Goal: Transaction & Acquisition: Purchase product/service

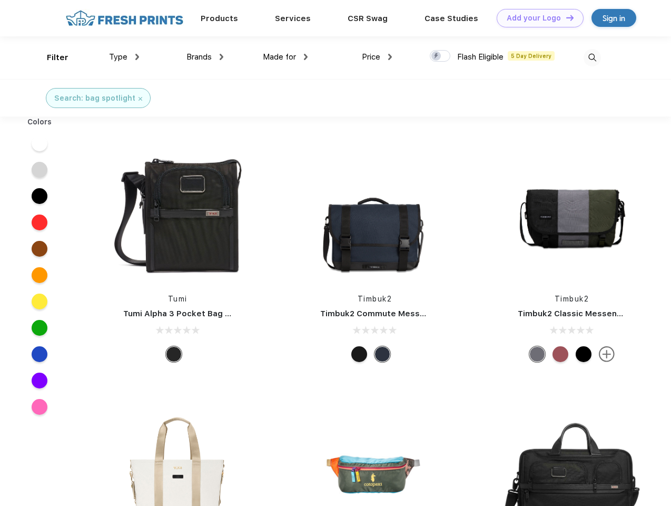
click at [536, 18] on link "Add your Logo Design Tool" at bounding box center [540, 18] width 87 height 18
click at [0, 0] on div "Design Tool" at bounding box center [0, 0] width 0 height 0
click at [565, 17] on link "Add your Logo Design Tool" at bounding box center [540, 18] width 87 height 18
click at [51, 57] on div "Filter" at bounding box center [58, 58] width 22 height 12
click at [124, 57] on span "Type" at bounding box center [118, 56] width 18 height 9
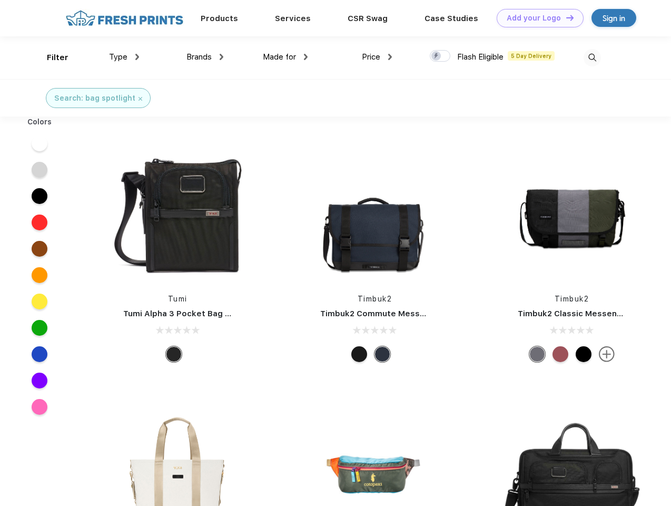
click at [205, 57] on span "Brands" at bounding box center [198, 56] width 25 height 9
click at [285, 57] on span "Made for" at bounding box center [279, 56] width 33 height 9
click at [377, 57] on span "Price" at bounding box center [371, 56] width 18 height 9
click at [440, 56] on div at bounding box center [440, 56] width 21 height 12
click at [437, 56] on input "checkbox" at bounding box center [433, 53] width 7 height 7
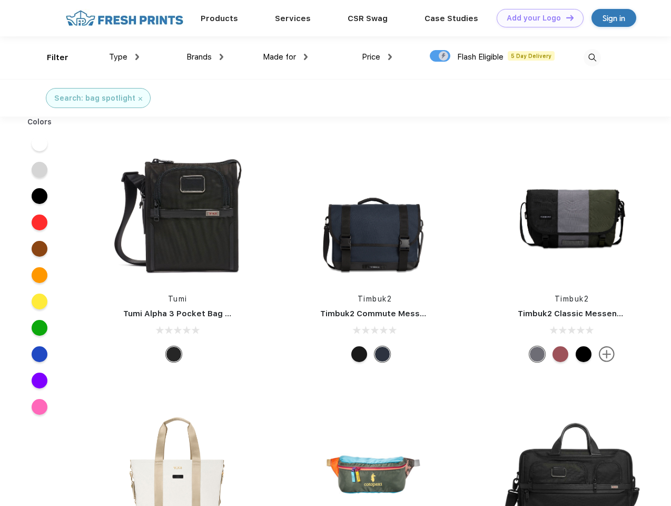
click at [592, 57] on img at bounding box center [592, 57] width 17 height 17
